Goal: Task Accomplishment & Management: Complete application form

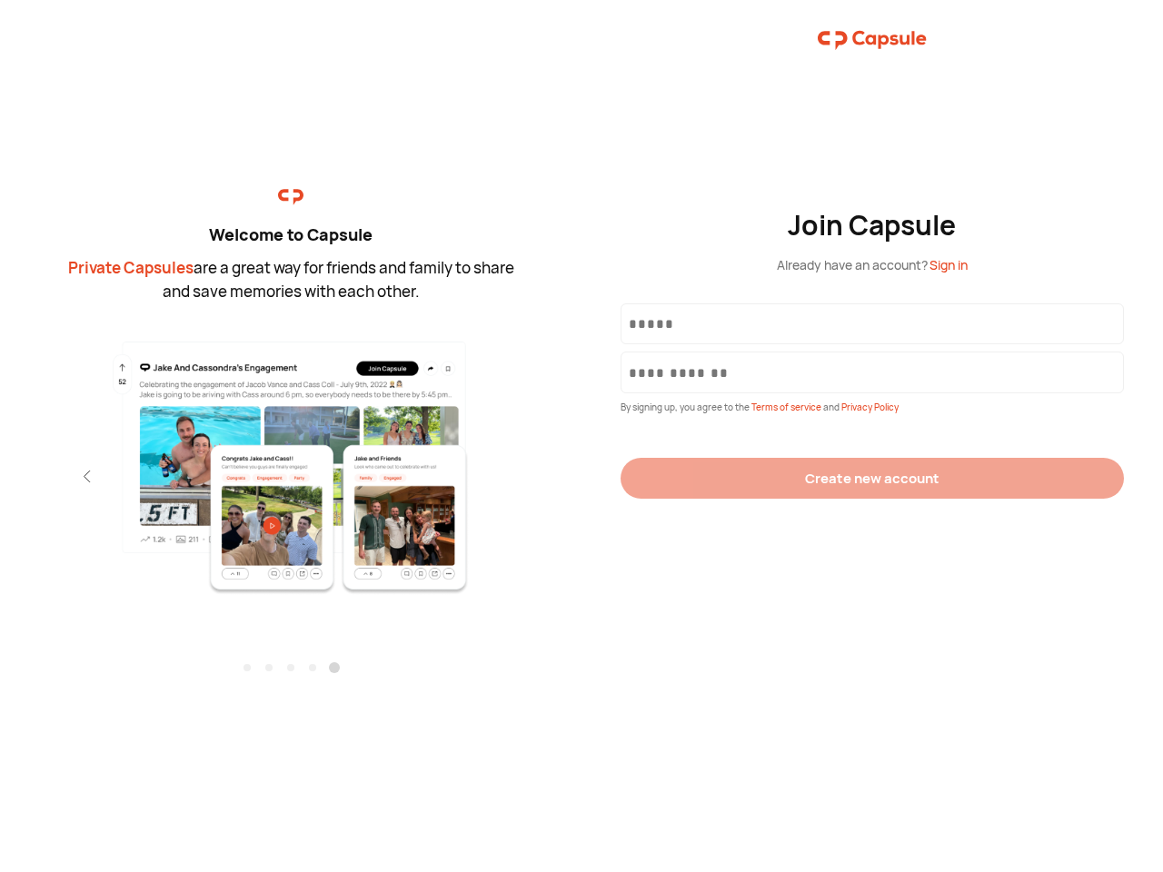
click at [582, 436] on div "Join Capsule Already have an account? Sign in By signing up, you agree to the T…" at bounding box center [873, 436] width 582 height 872
click at [291, 461] on img at bounding box center [291, 467] width 397 height 256
click at [0, 476] on div "Welcome to Capsule Private Capsules are a great way for friends and family to s…" at bounding box center [291, 436] width 582 height 872
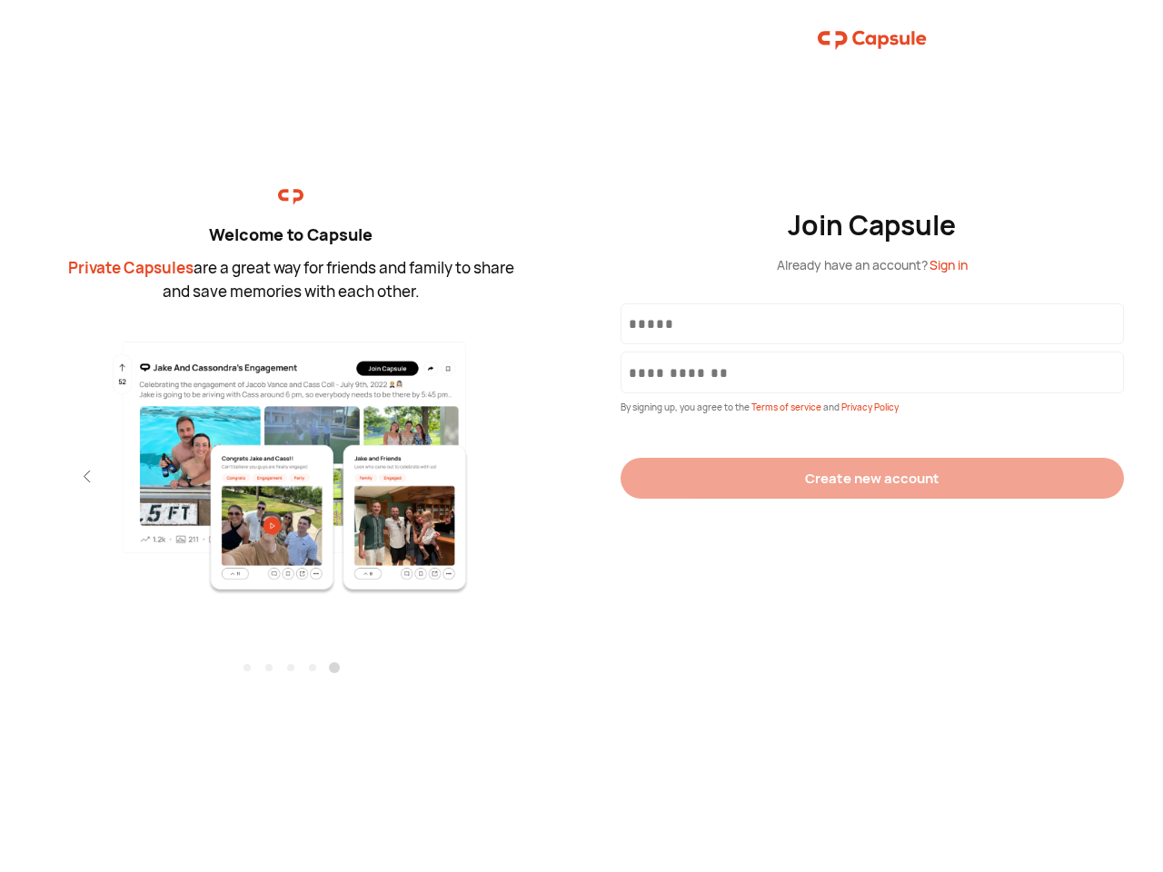
click at [0, 476] on div "Welcome to Capsule Private Capsules are a great way for friends and family to s…" at bounding box center [291, 436] width 582 height 872
click at [55, 476] on div "Welcome to Capsule Private Capsules are a great way for friends and family to s…" at bounding box center [291, 436] width 582 height 872
